Goal: Transaction & Acquisition: Obtain resource

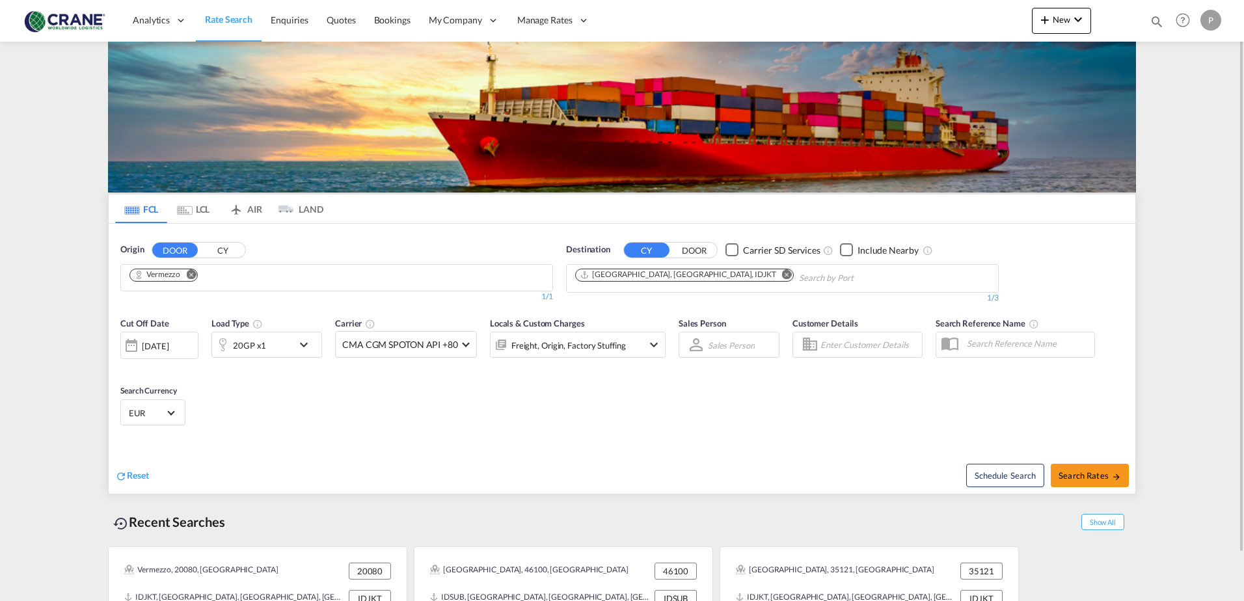
click at [195, 273] on md-icon "Remove" at bounding box center [191, 274] width 10 height 10
click at [183, 278] on input "Chips input." at bounding box center [191, 278] width 124 height 21
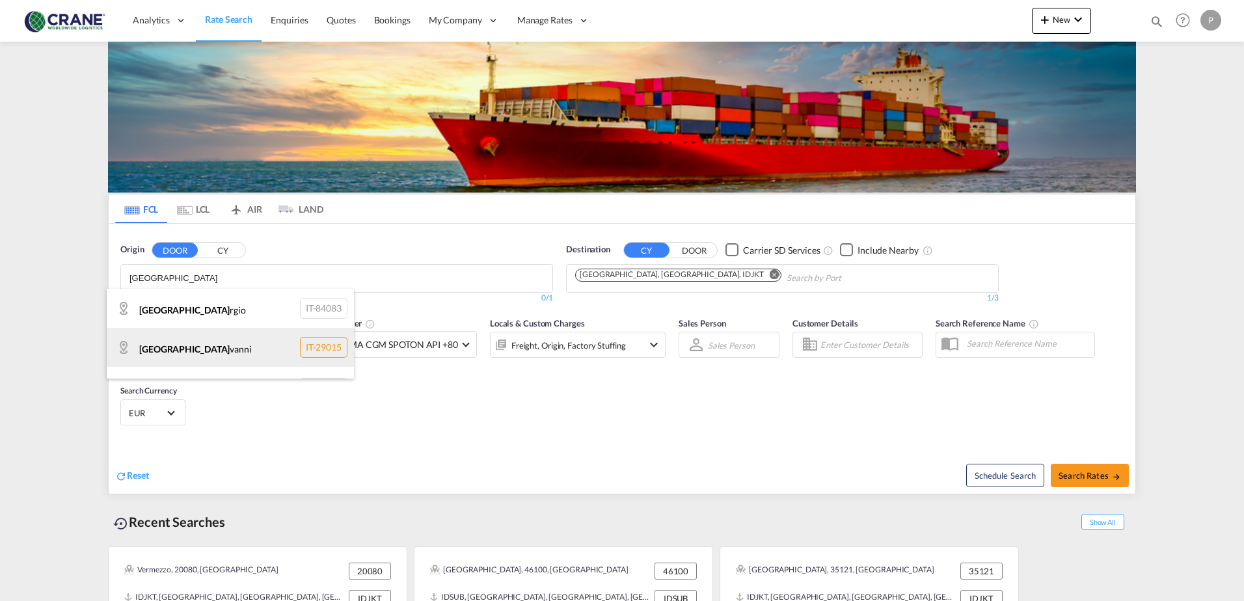
type input "[GEOGRAPHIC_DATA]"
click at [200, 353] on div "[GEOGRAPHIC_DATA] vanni IT-29015" at bounding box center [230, 347] width 247 height 39
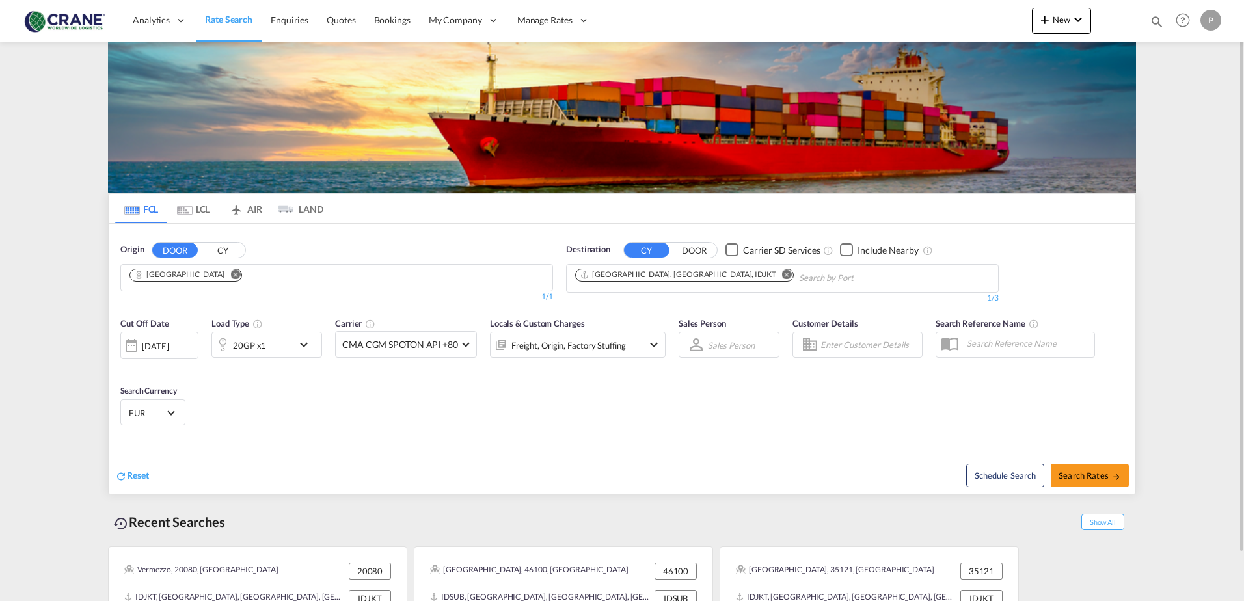
click at [782, 271] on md-icon "Remove" at bounding box center [787, 274] width 10 height 10
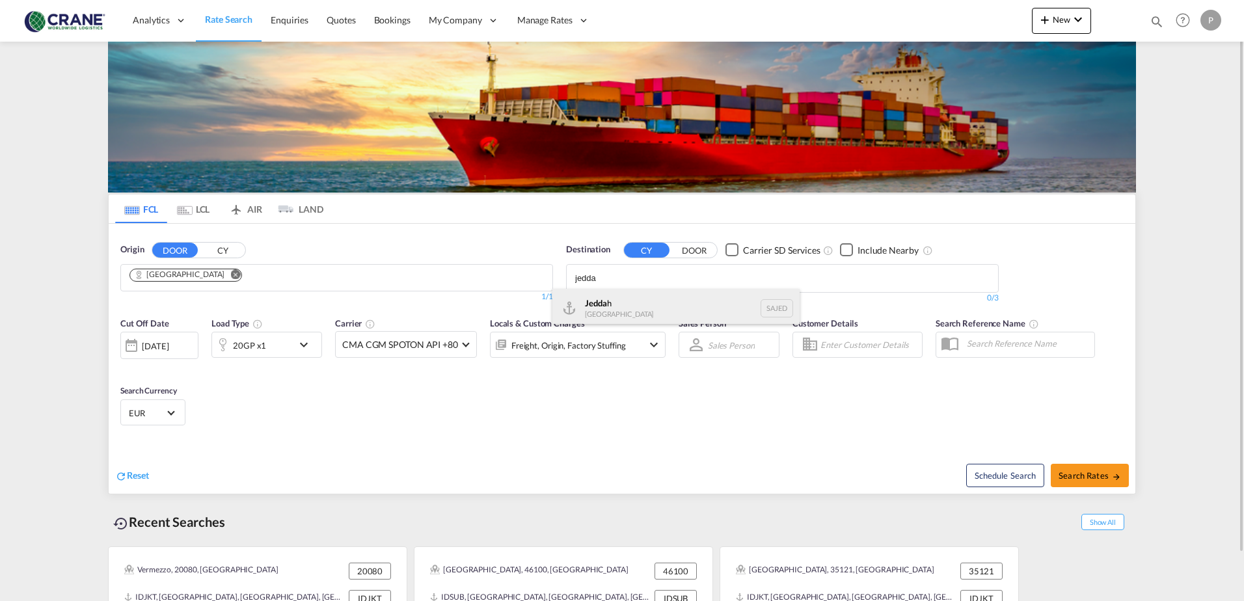
type input "jedda"
click at [647, 296] on div "Jedda h [GEOGRAPHIC_DATA] SAJED" at bounding box center [675, 308] width 247 height 39
click at [280, 345] on div "20GP x1" at bounding box center [252, 345] width 81 height 26
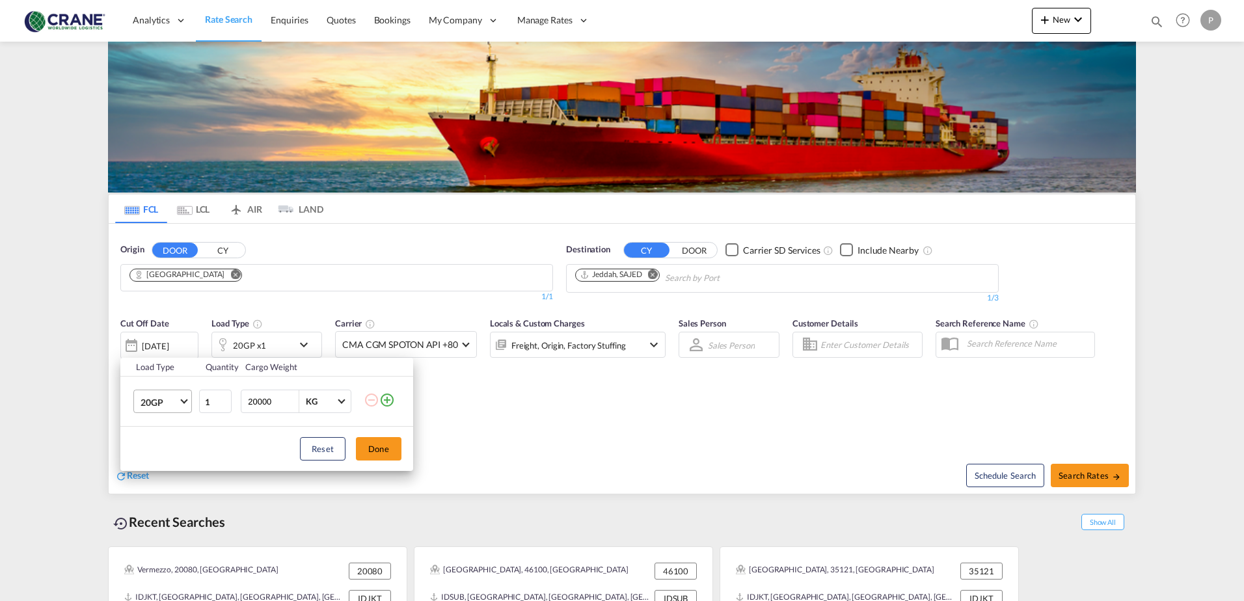
click at [180, 401] on md-select-value "20GP" at bounding box center [165, 401] width 52 height 22
click at [160, 433] on div "40GP" at bounding box center [152, 433] width 23 height 13
click at [380, 441] on button "Done" at bounding box center [379, 448] width 46 height 23
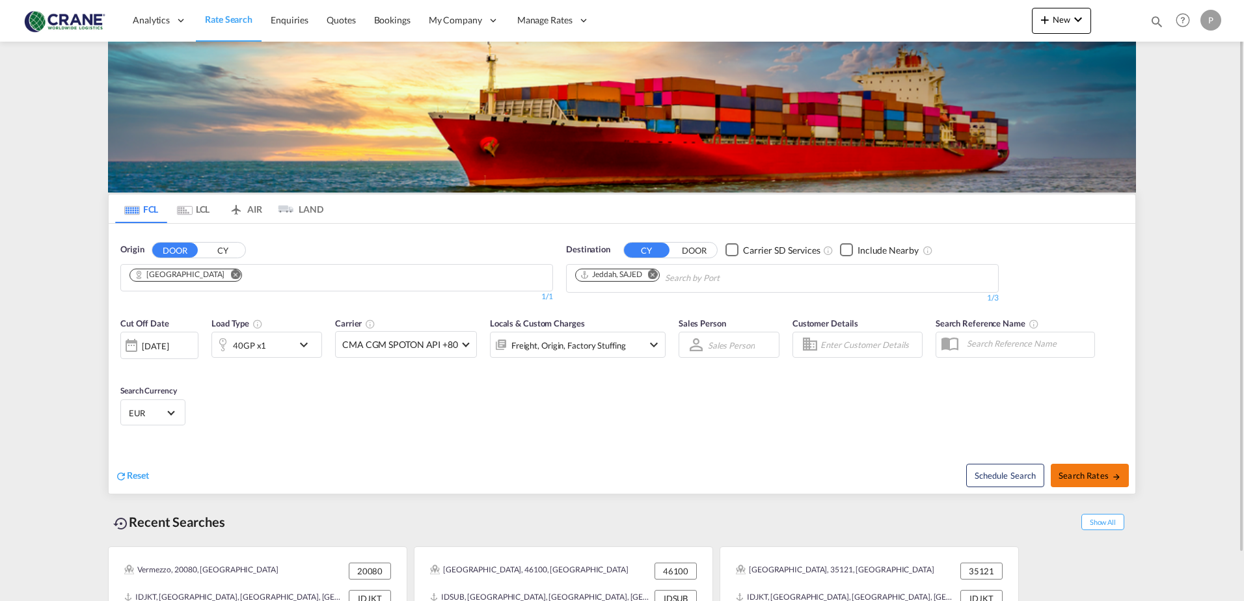
click at [1096, 467] on button "Search Rates" at bounding box center [1090, 475] width 78 height 23
type input "[GEOGRAPHIC_DATA] to SAJED / [DATE]"
